Goal: Use online tool/utility: Utilize a website feature to perform a specific function

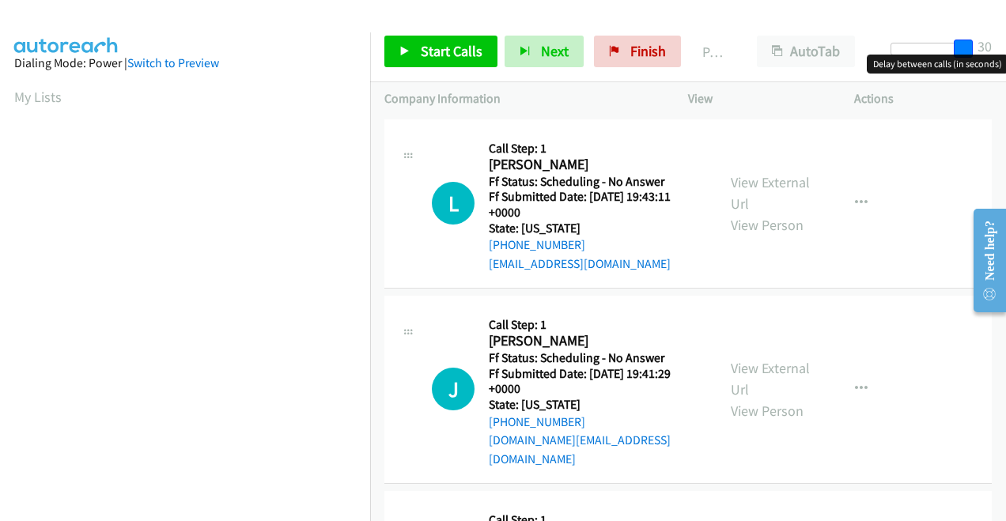
drag, startPoint x: 902, startPoint y: 49, endPoint x: 1005, endPoint y: 55, distance: 103.0
click at [1005, 55] on html "Start Calls Pause Next Finish Paused AutoTab AutoTab 30 Company Information Inf…" at bounding box center [503, 37] width 1006 height 75
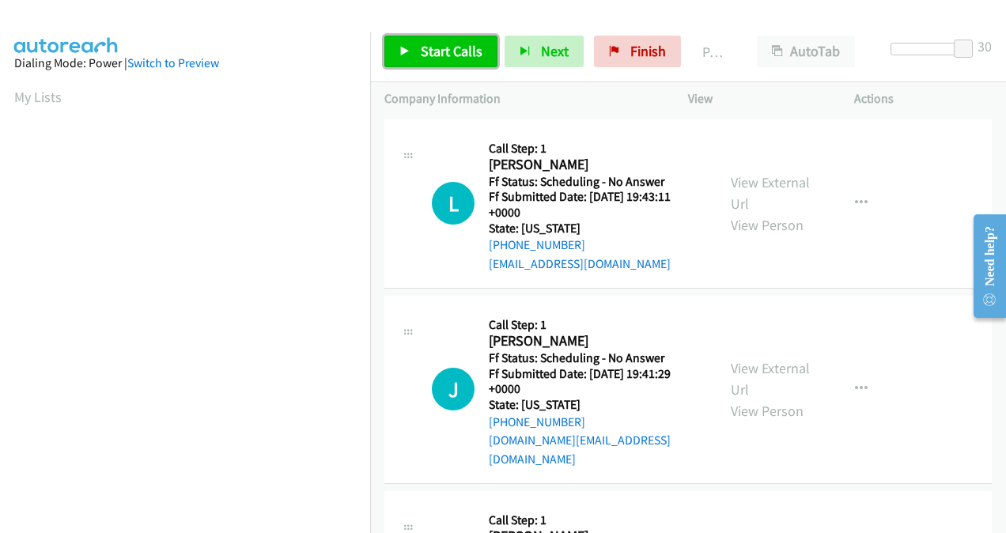
click at [446, 54] on span "Start Calls" at bounding box center [452, 51] width 62 height 18
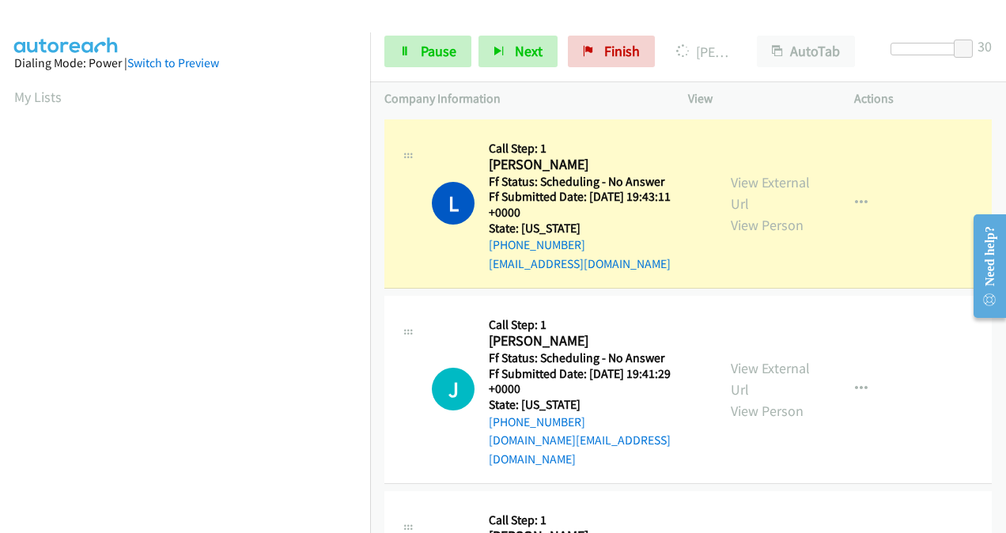
scroll to position [354, 0]
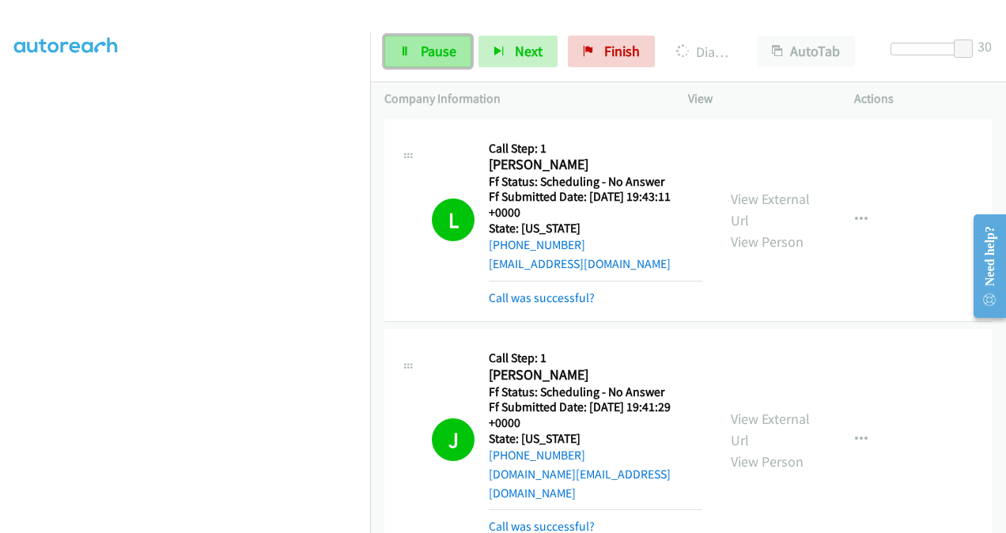
click at [438, 44] on span "Pause" at bounding box center [439, 51] width 36 height 18
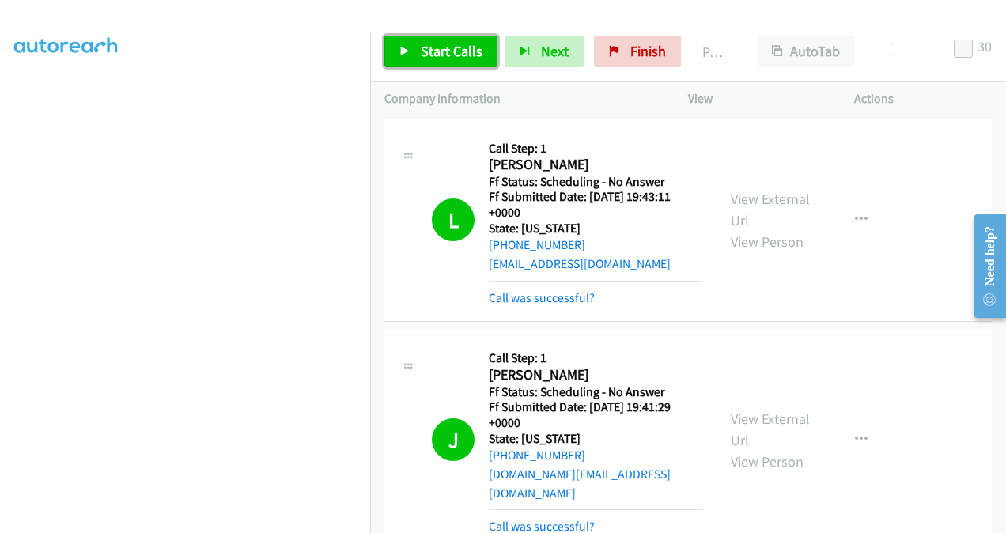
click at [478, 49] on span "Start Calls" at bounding box center [452, 51] width 62 height 18
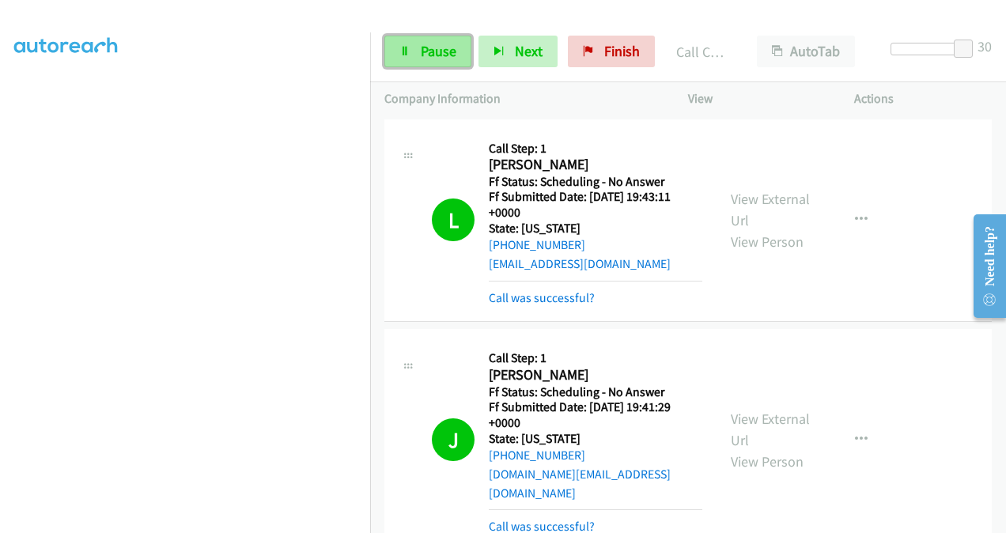
click at [439, 59] on span "Pause" at bounding box center [439, 51] width 36 height 18
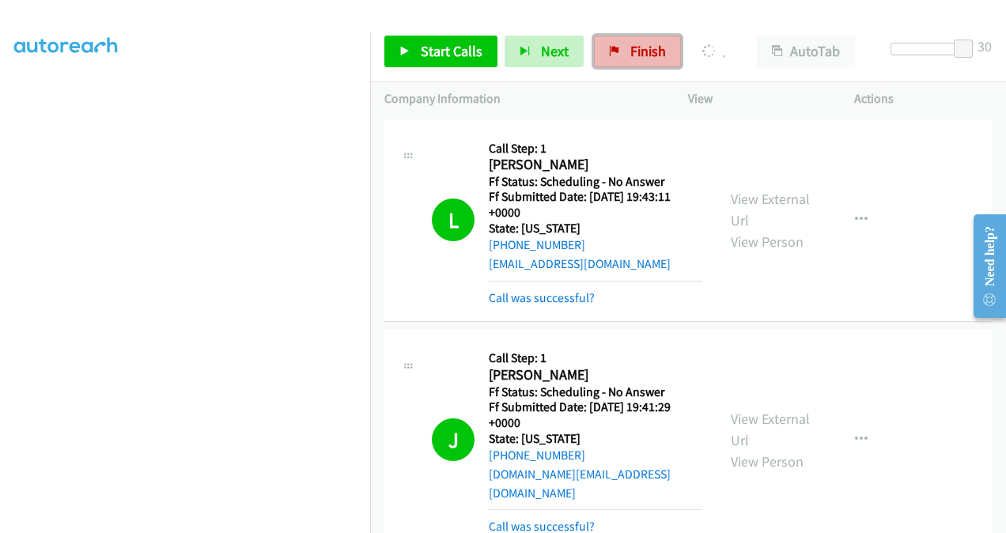
click at [630, 53] on span "Finish" at bounding box center [648, 51] width 36 height 18
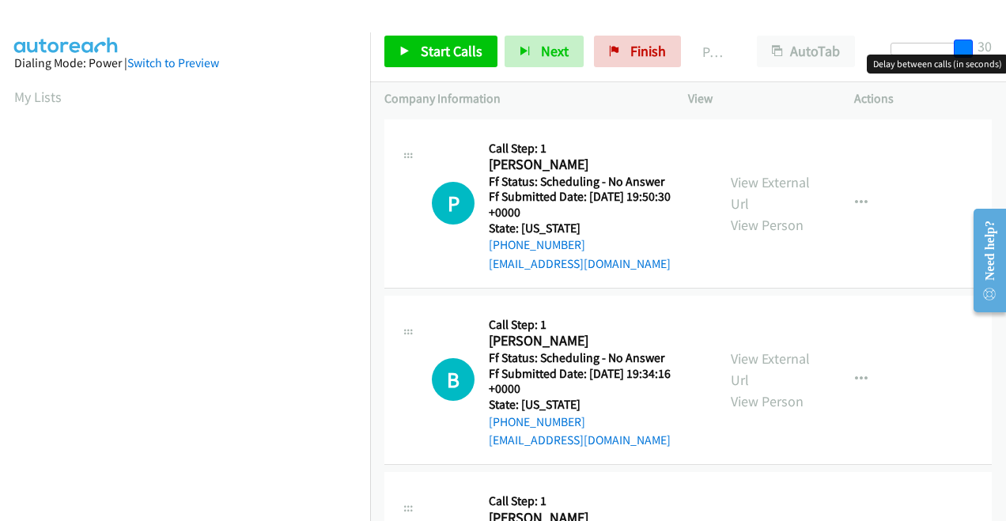
drag, startPoint x: 898, startPoint y: 47, endPoint x: 1005, endPoint y: 53, distance: 106.9
click at [1005, 53] on html "Start Calls Pause Next Finish Paused AutoTab AutoTab 30 Company Information Inf…" at bounding box center [503, 37] width 1006 height 75
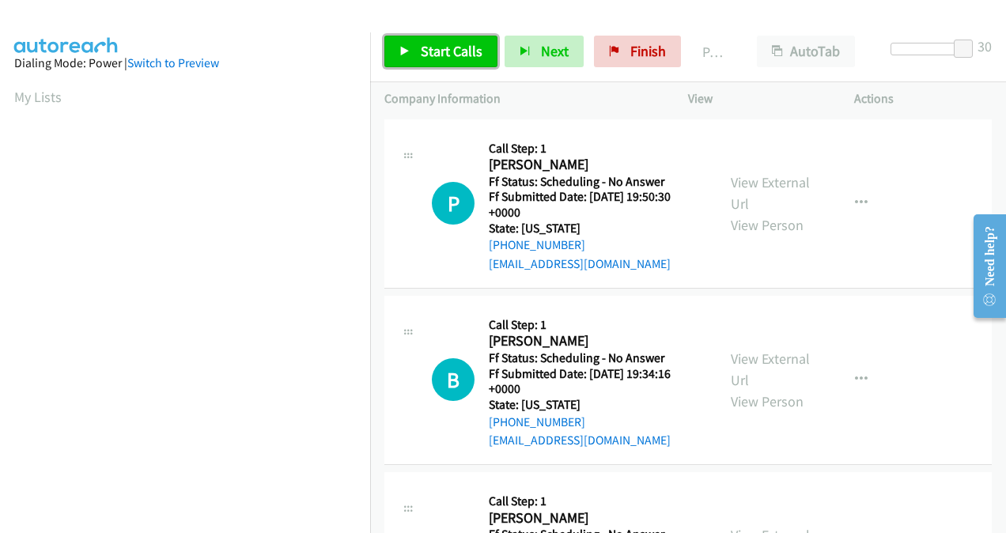
click at [444, 53] on span "Start Calls" at bounding box center [452, 51] width 62 height 18
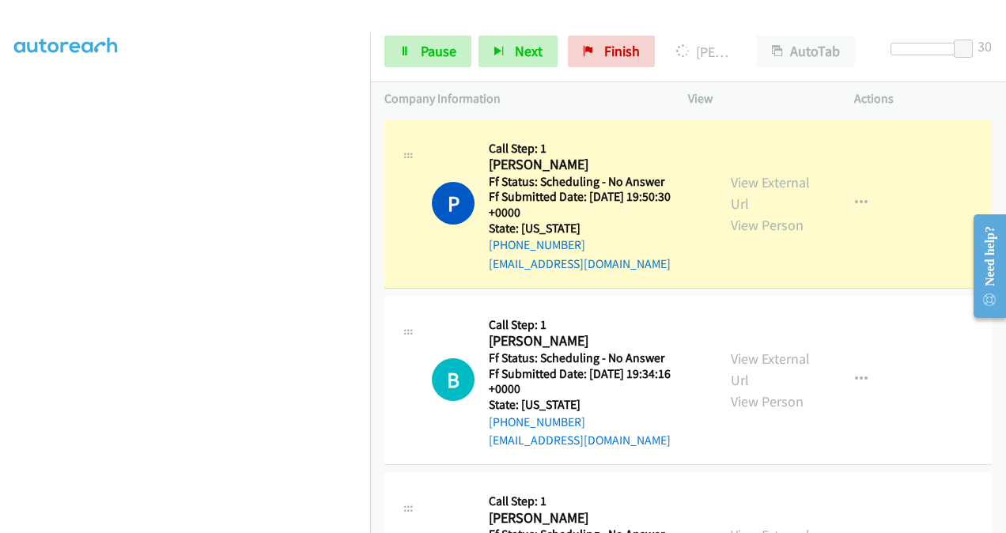
scroll to position [354, 0]
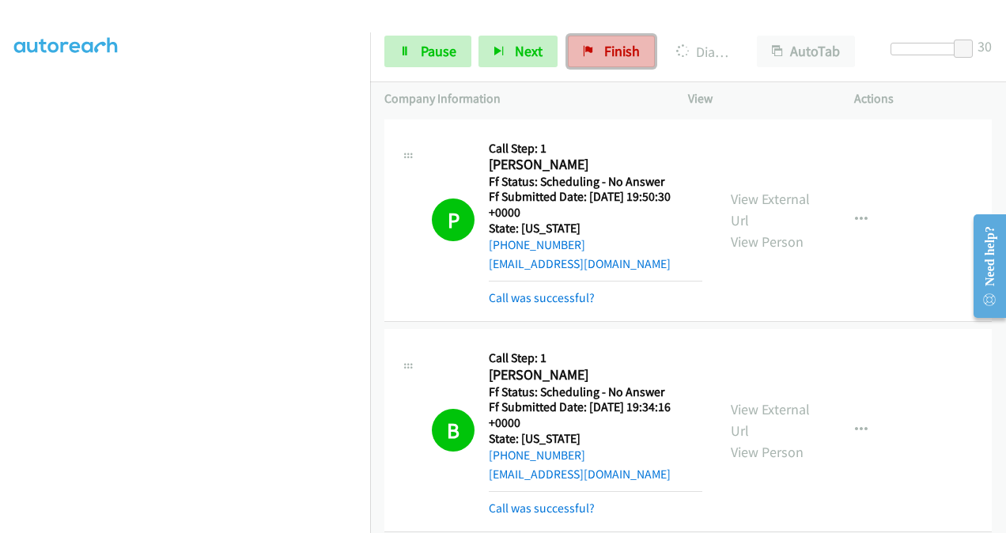
click at [595, 45] on link "Finish" at bounding box center [611, 52] width 87 height 32
